Goal: Check status: Check status

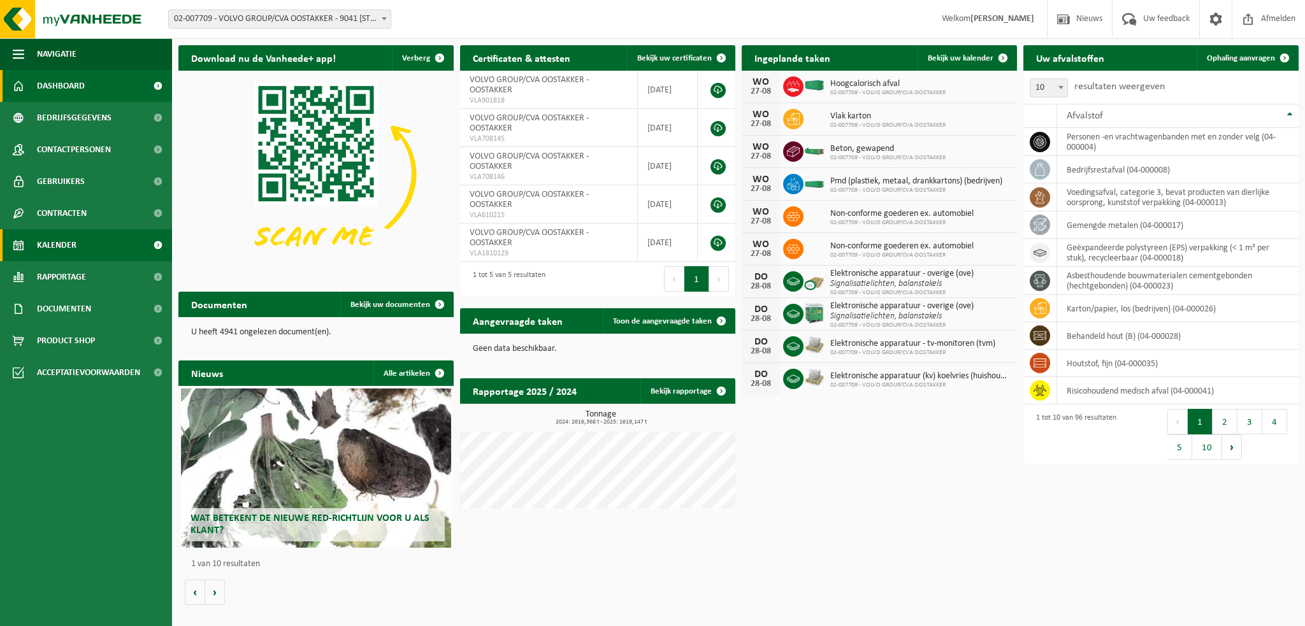
click at [82, 247] on link "Kalender" at bounding box center [86, 245] width 172 height 32
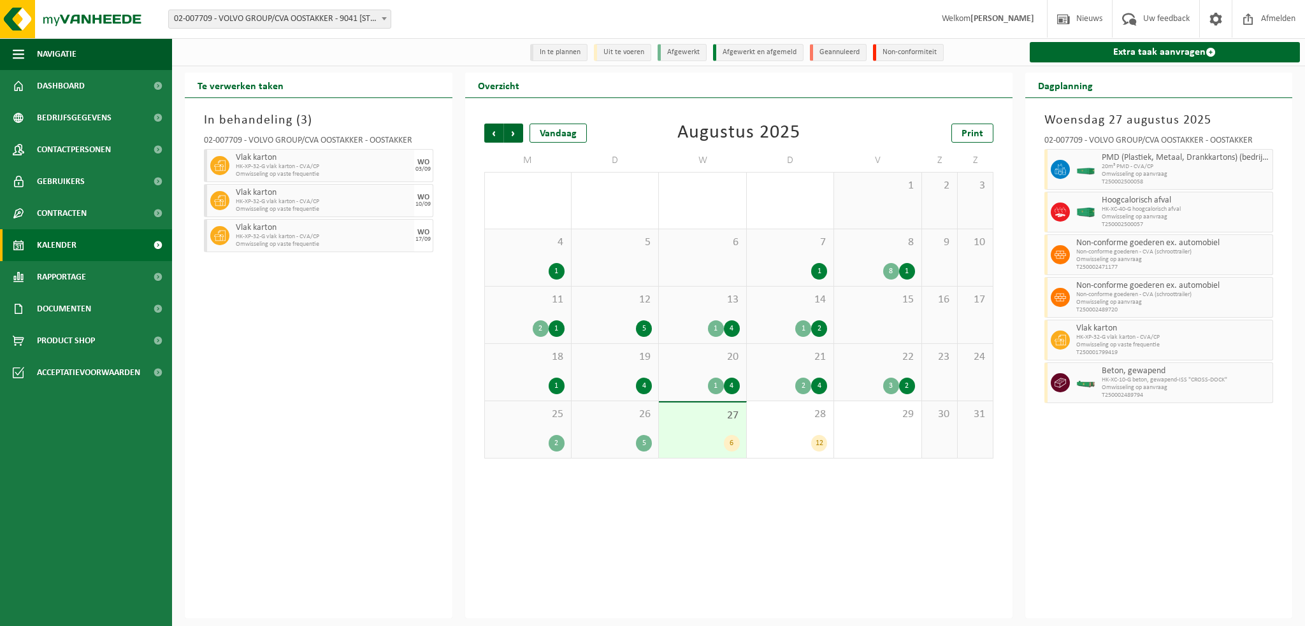
click at [384, 19] on b at bounding box center [384, 18] width 5 height 3
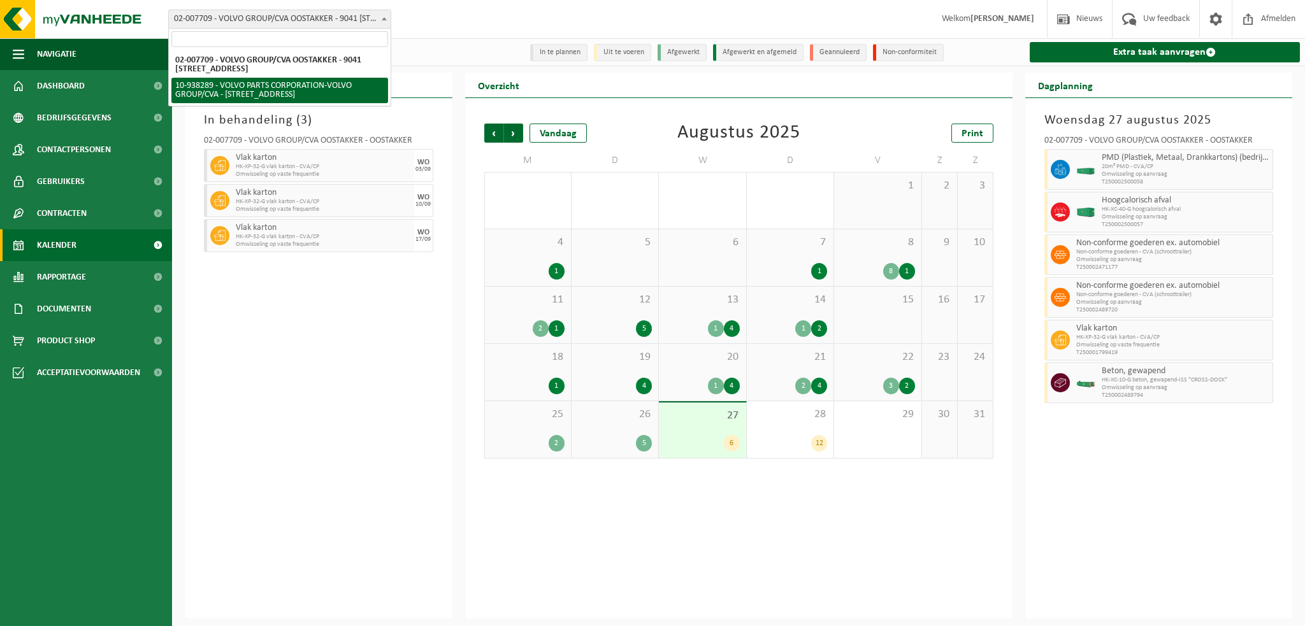
select select "140938"
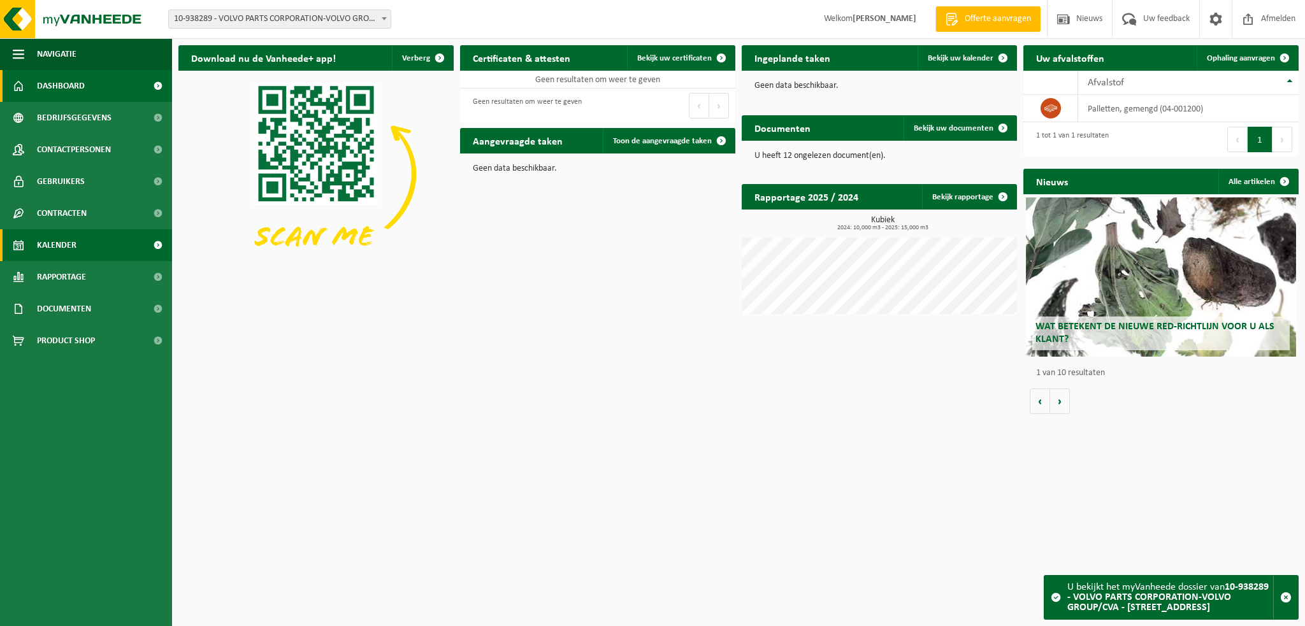
click at [61, 239] on span "Kalender" at bounding box center [56, 245] width 39 height 32
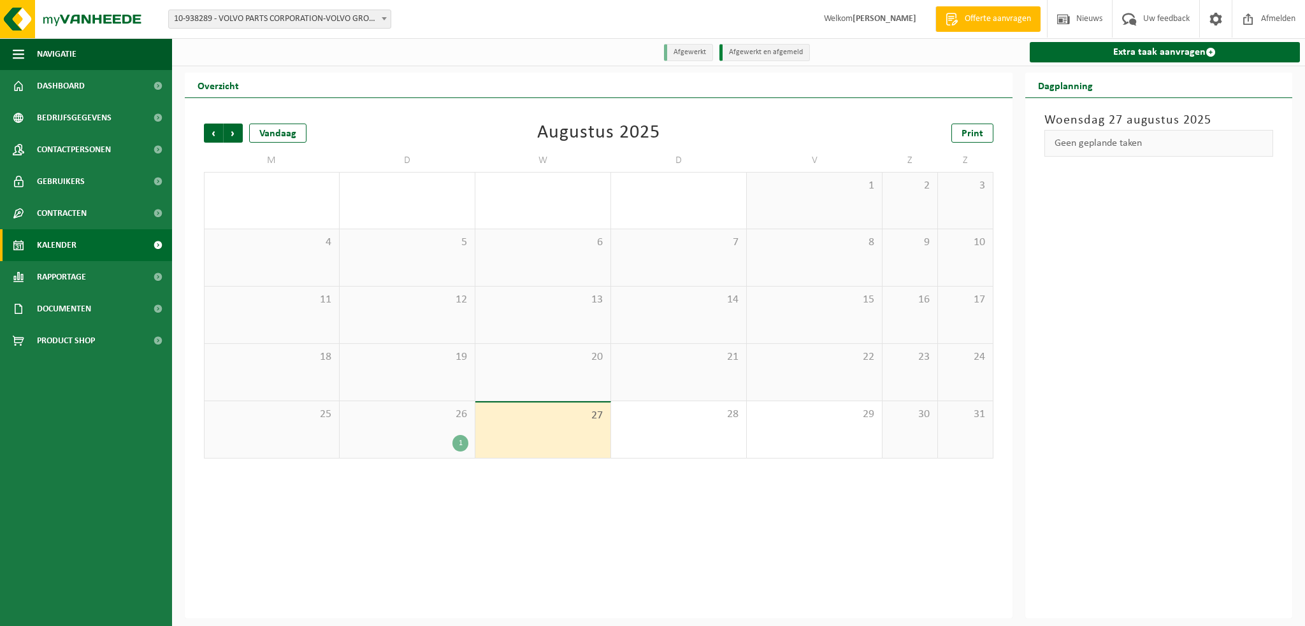
click at [417, 438] on div "1" at bounding box center [407, 443] width 122 height 17
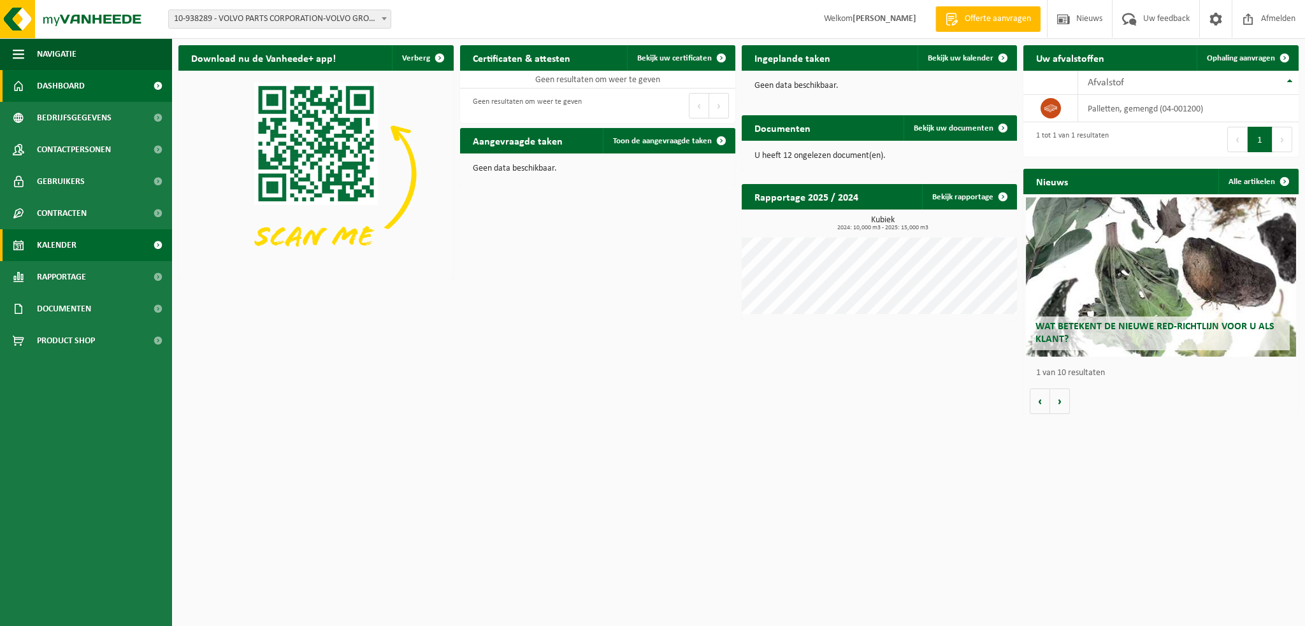
click at [91, 241] on link "Kalender" at bounding box center [86, 245] width 172 height 32
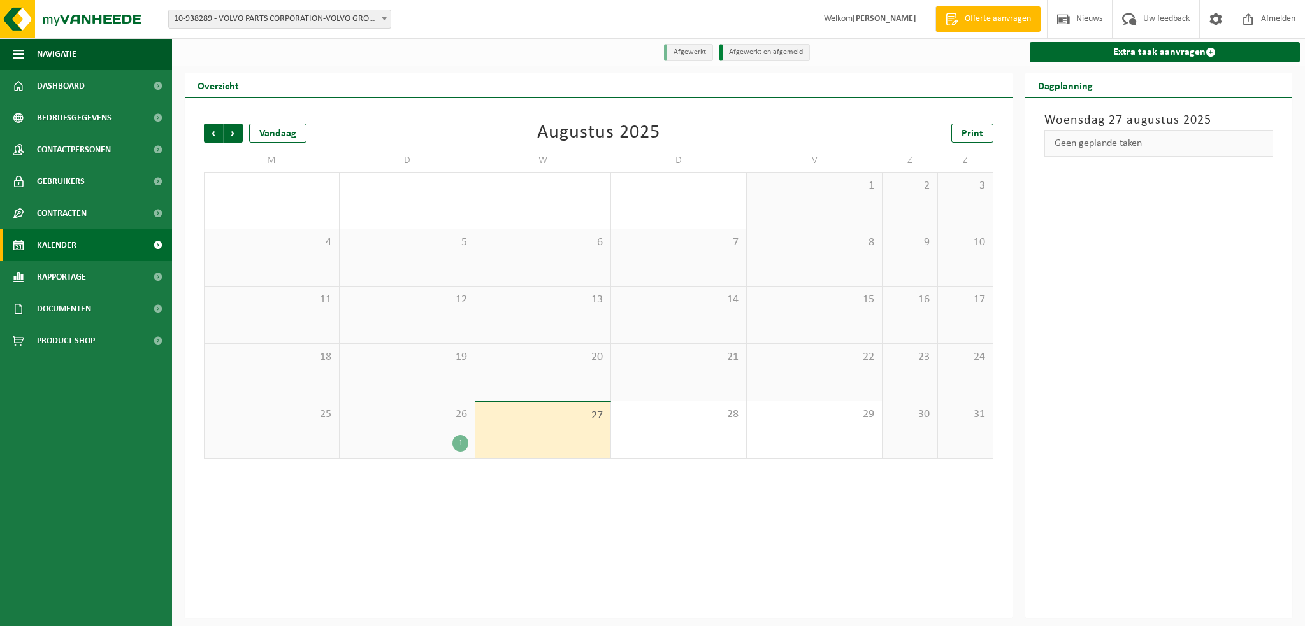
click at [387, 20] on span at bounding box center [384, 18] width 13 height 17
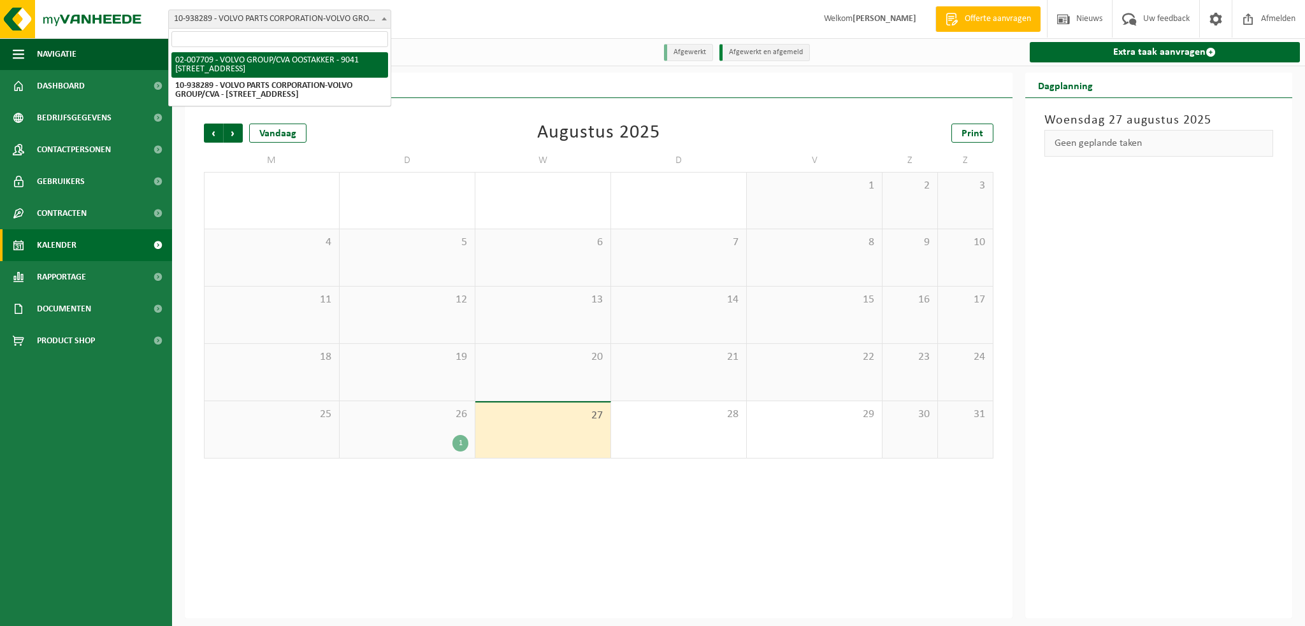
select select "1046"
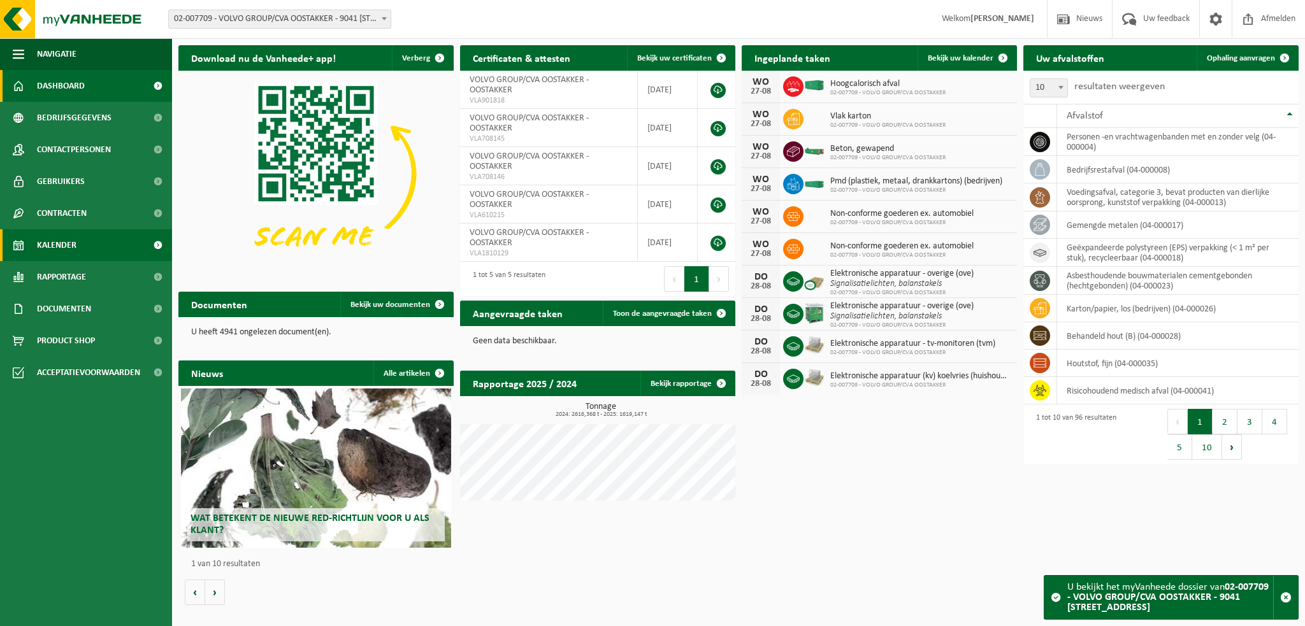
drag, startPoint x: 73, startPoint y: 236, endPoint x: 81, endPoint y: 234, distance: 8.1
click at [74, 236] on span "Kalender" at bounding box center [56, 245] width 39 height 32
